Goal: Find specific page/section: Find specific page/section

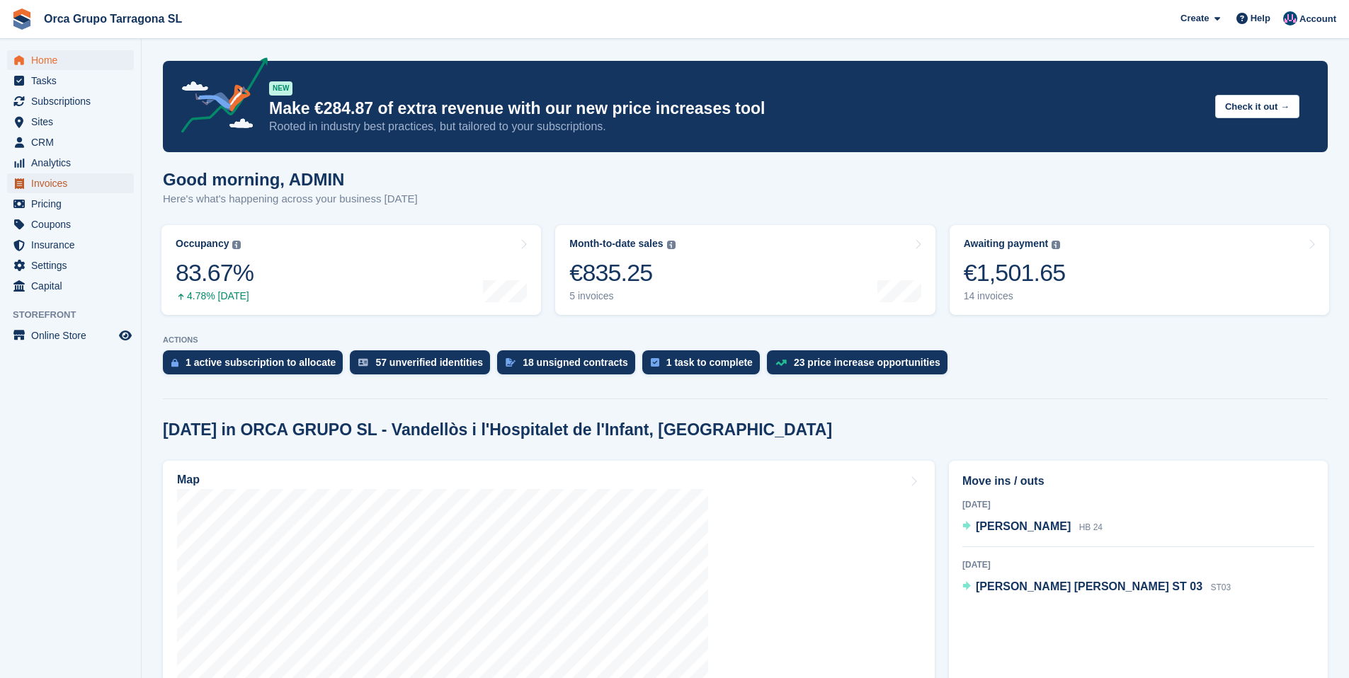
click at [60, 185] on span "Invoices" at bounding box center [73, 183] width 85 height 20
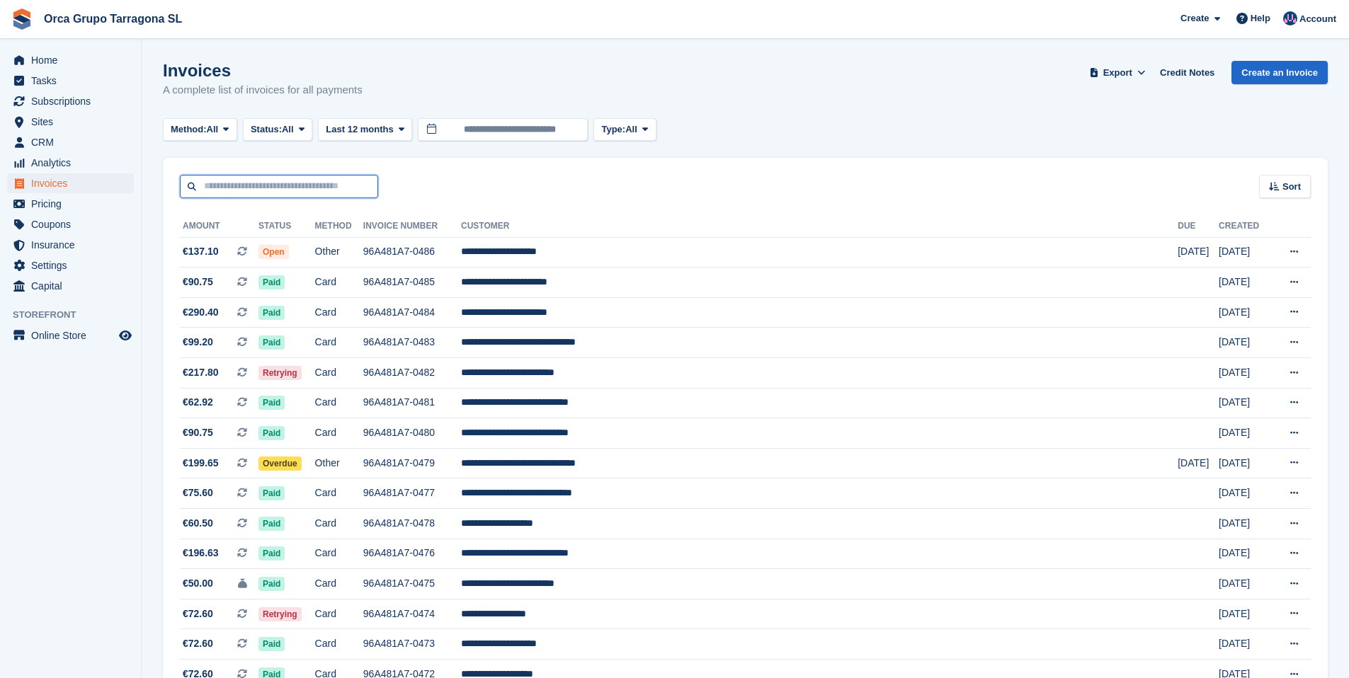
click at [342, 184] on input "text" at bounding box center [279, 186] width 198 height 23
type input "******"
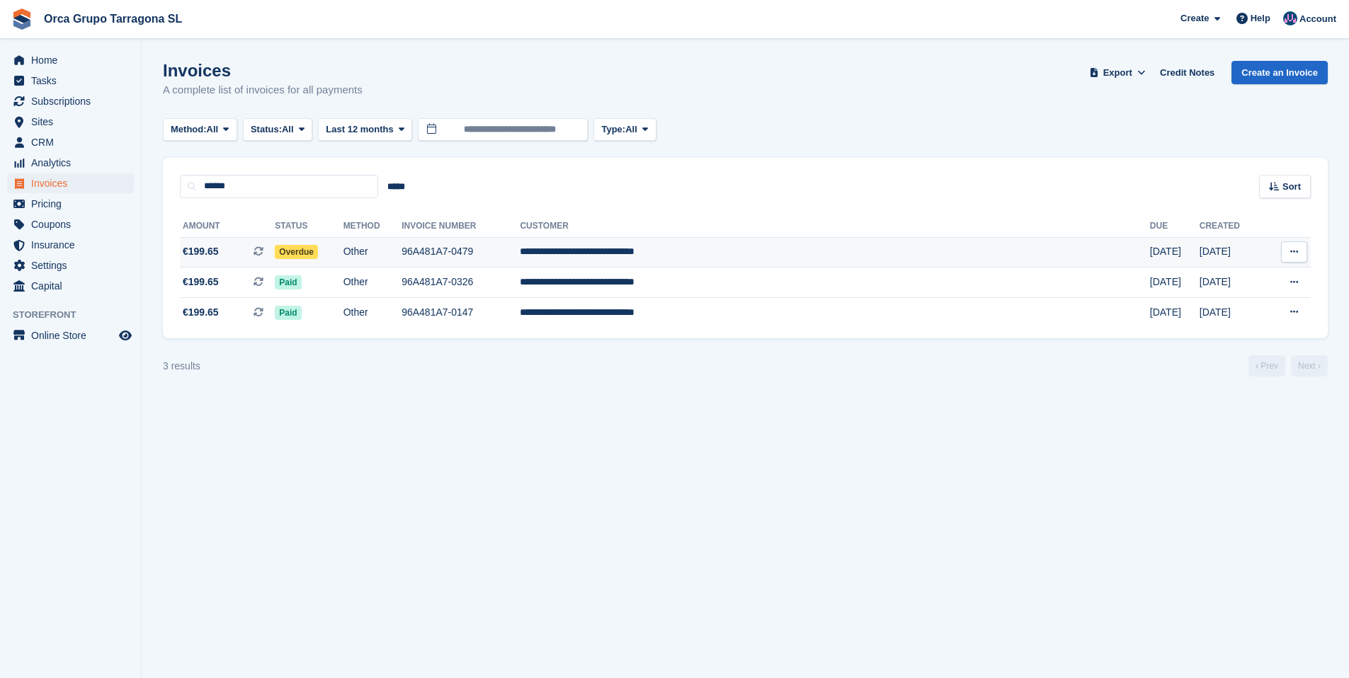
click at [520, 252] on td "96A481A7-0479" at bounding box center [460, 252] width 118 height 30
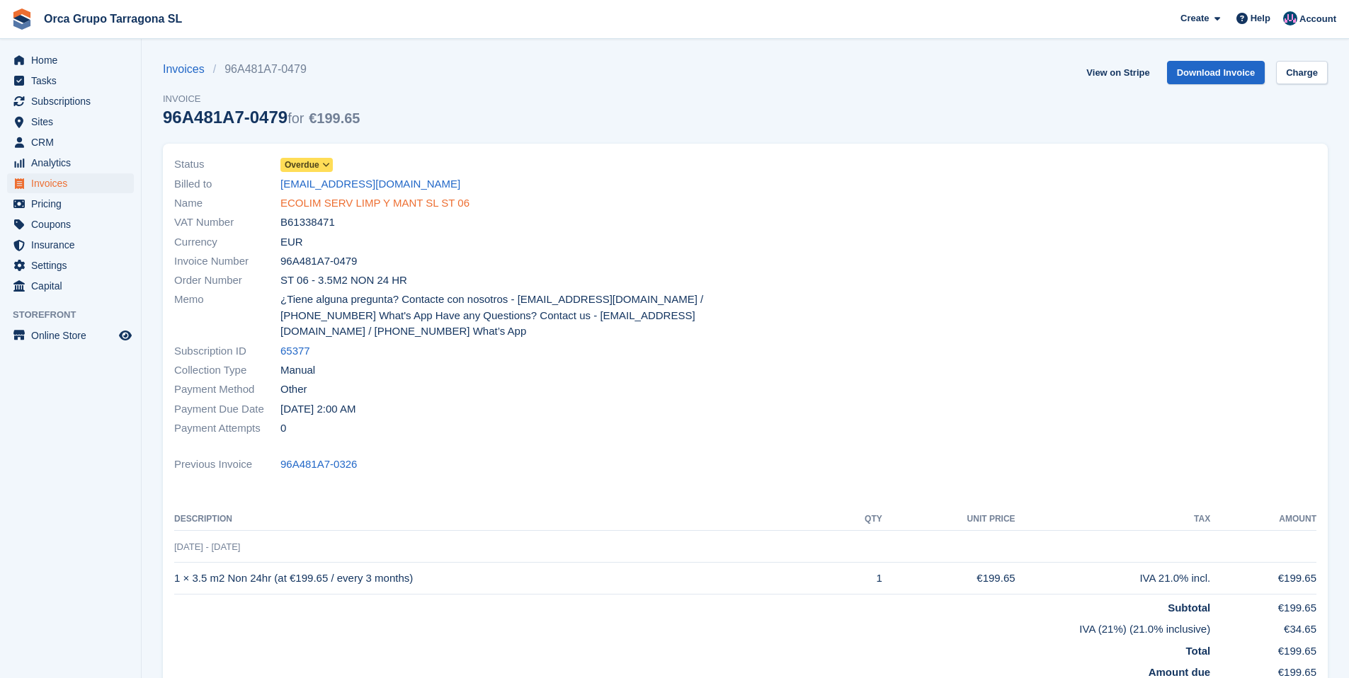
click at [365, 206] on link "ECOLIM SERV LIMP Y MANT SL ST 06" at bounding box center [374, 203] width 189 height 16
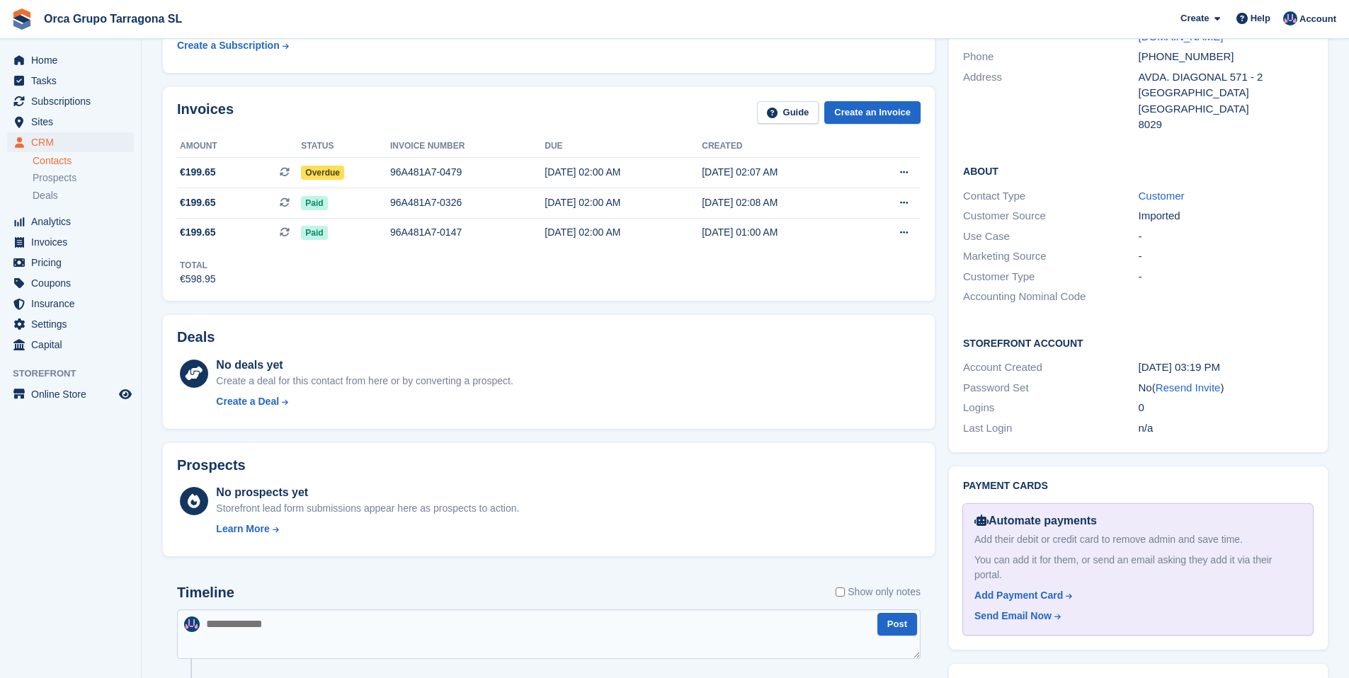
scroll to position [306, 0]
